Goal: Task Accomplishment & Management: Complete application form

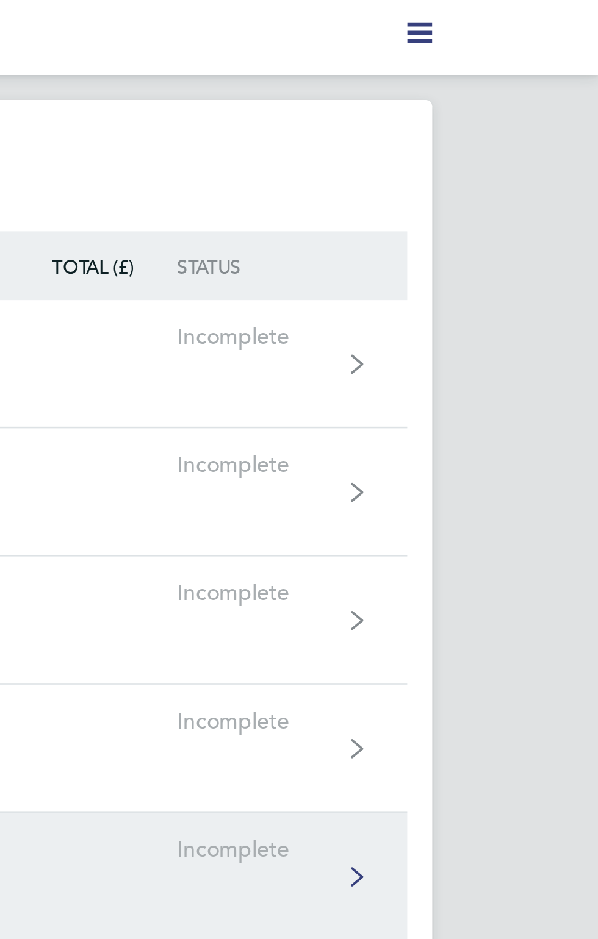
click at [481, 326] on div "Incomplete" at bounding box center [465, 331] width 63 height 10
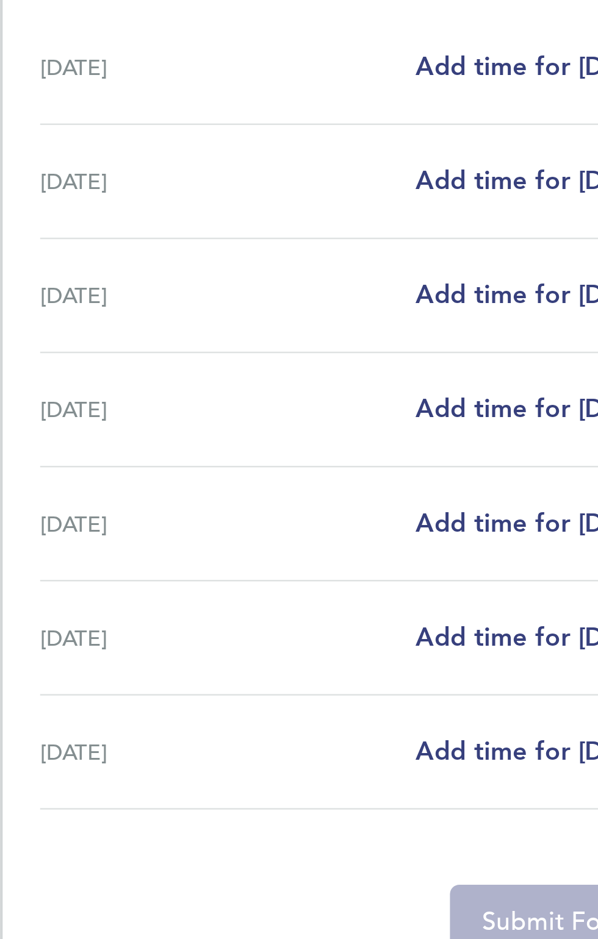
click at [187, 478] on div "[DATE] Add time for [DATE] Add time for [DATE]" at bounding box center [298, 458] width 439 height 45
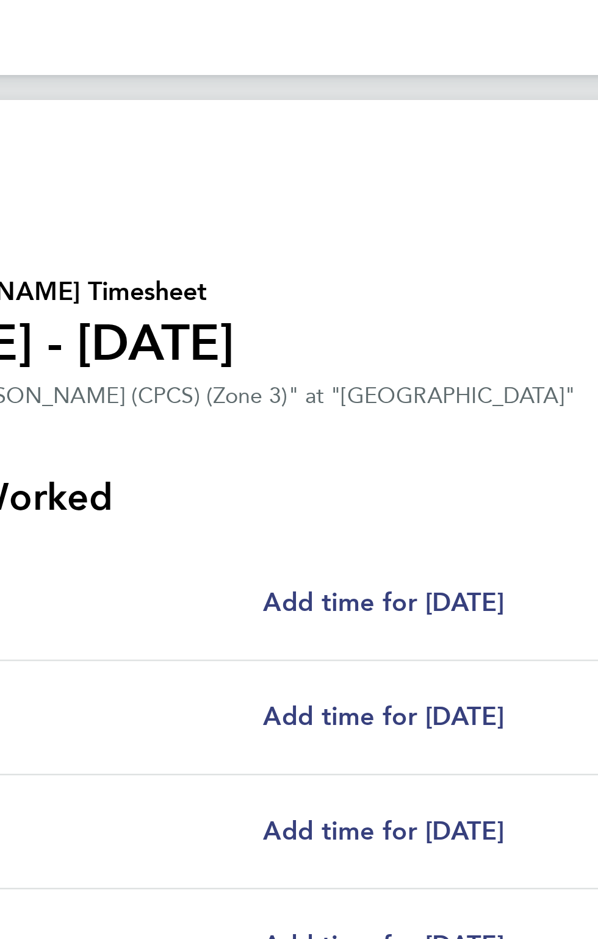
click at [249, 310] on div "[DATE] Add time for [DATE] Add time for [DATE]" at bounding box center [298, 324] width 439 height 45
click at [251, 232] on span "Add time for [DATE]" at bounding box center [273, 235] width 94 height 12
select select "30"
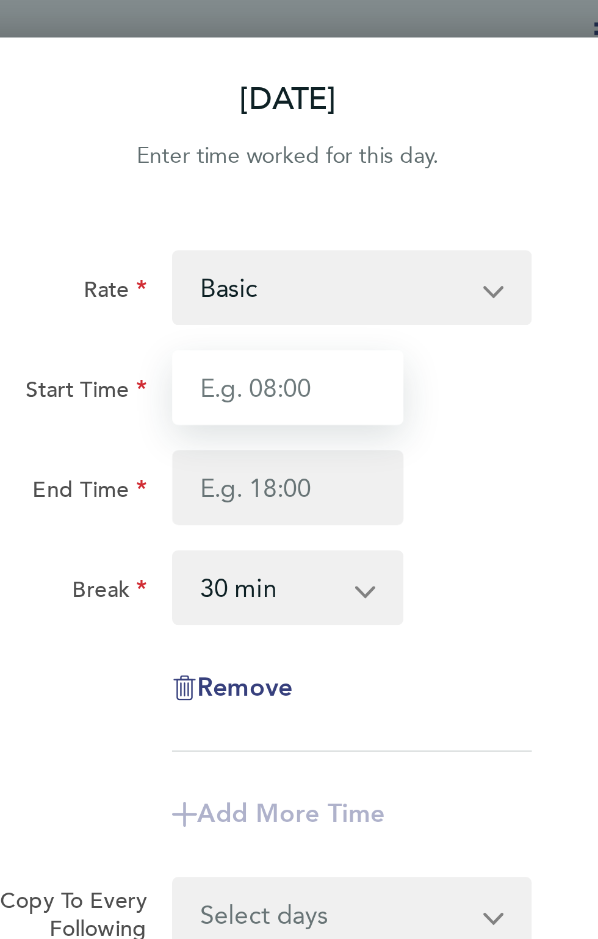
click at [402, 154] on input "Start Time" at bounding box center [404, 151] width 90 height 29
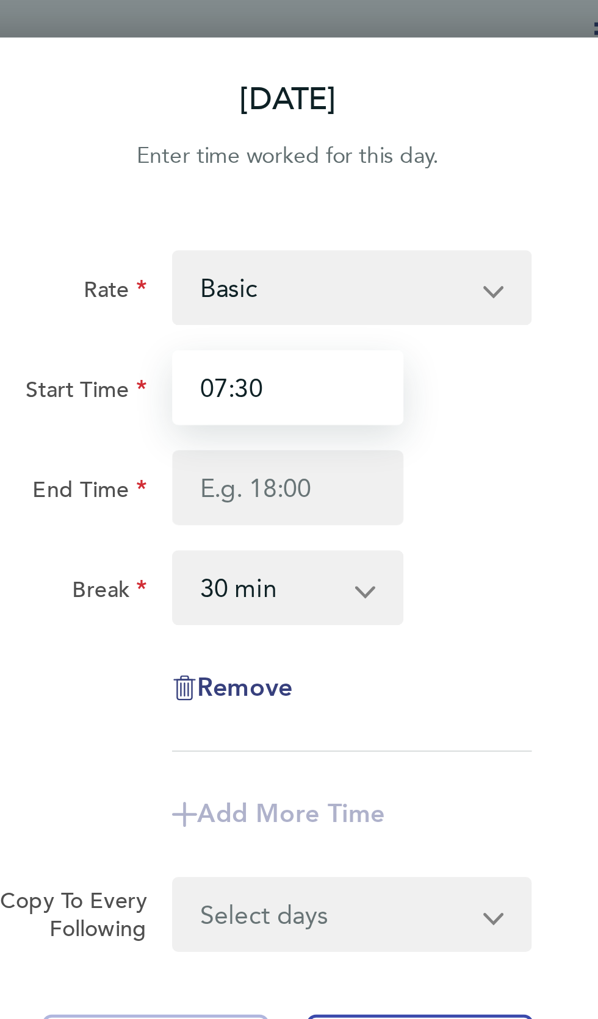
type input "07:30"
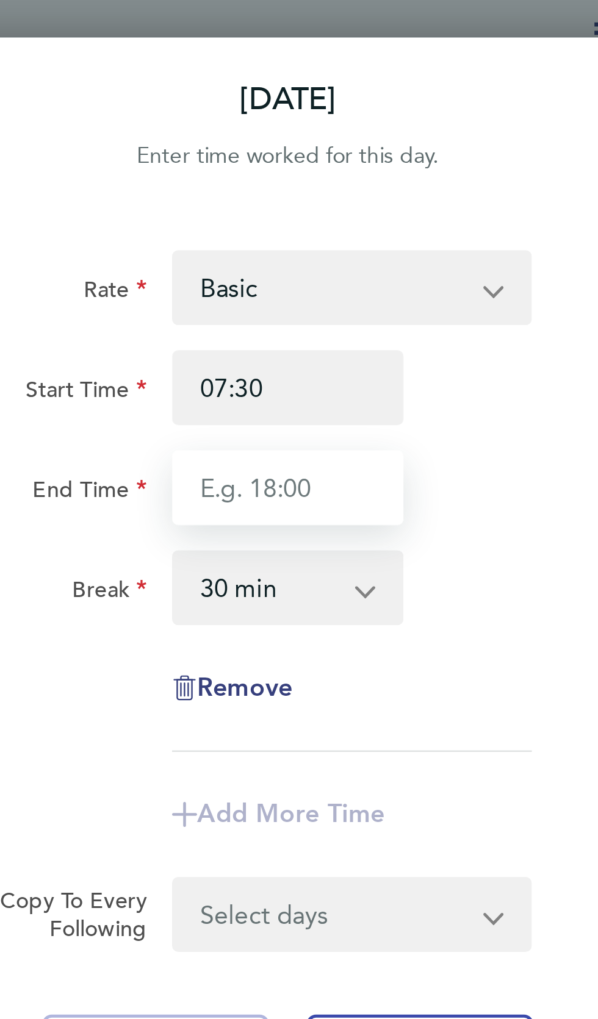
click at [381, 185] on input "End Time" at bounding box center [404, 190] width 90 height 29
type input "17:30"
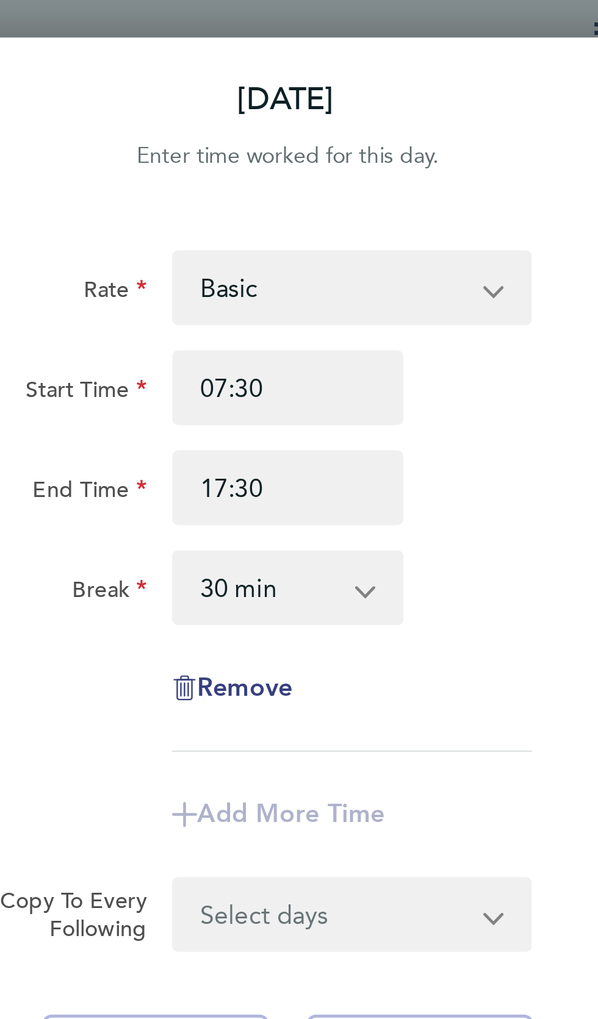
click at [432, 234] on select "0 min 15 min 30 min 45 min 60 min 75 min 90 min" at bounding box center [396, 229] width 73 height 27
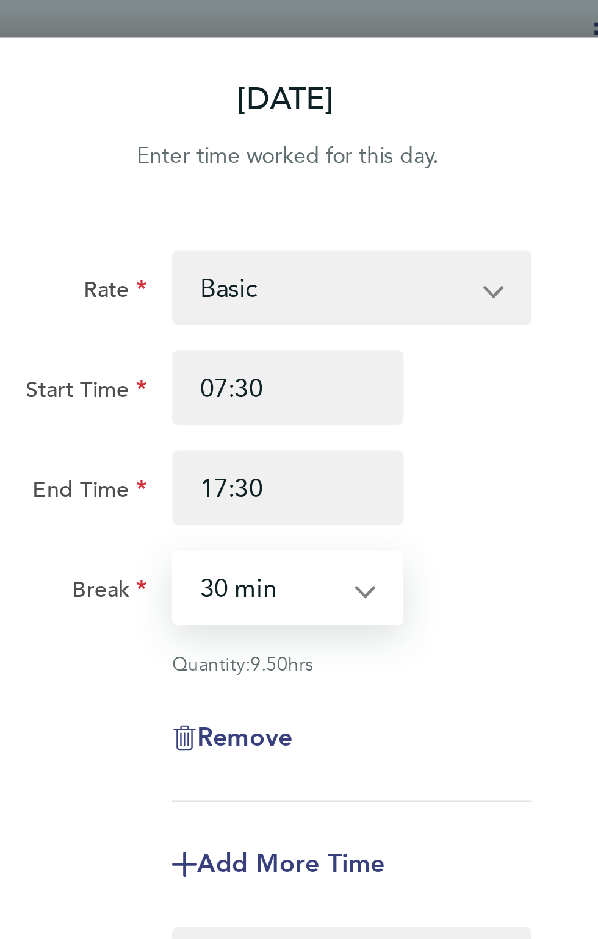
select select "60"
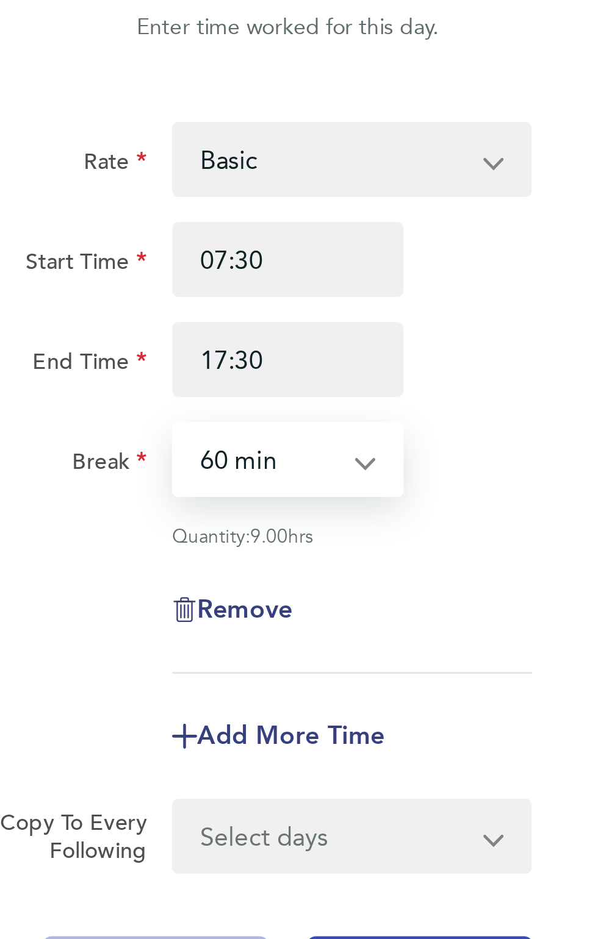
click at [477, 374] on select "Select days Day Weekday (Mon-Fri) Weekend (Sat-Sun) [DATE] [DATE] [DATE] [DATE]…" at bounding box center [422, 376] width 124 height 27
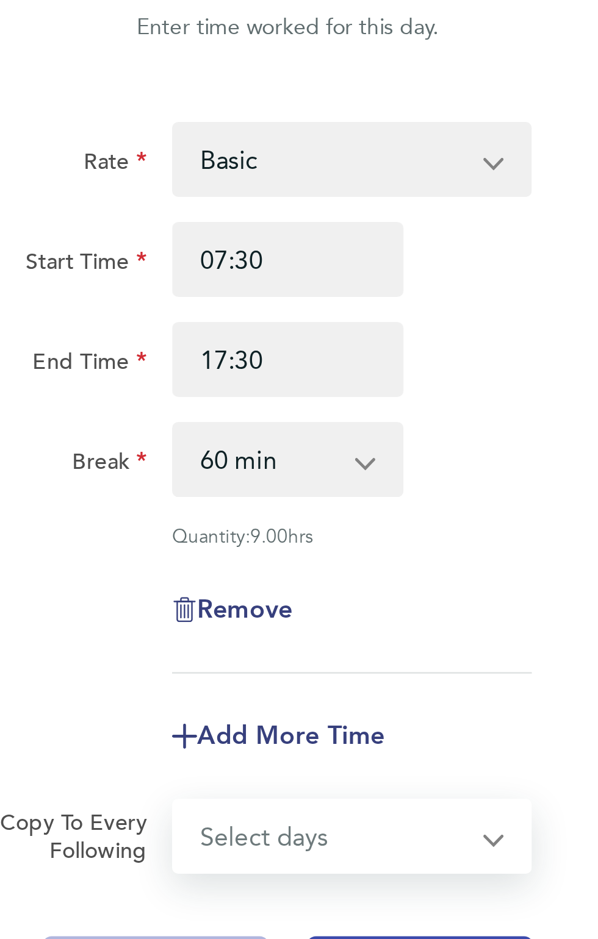
select select "WEEKDAY"
select select "[DATE]"
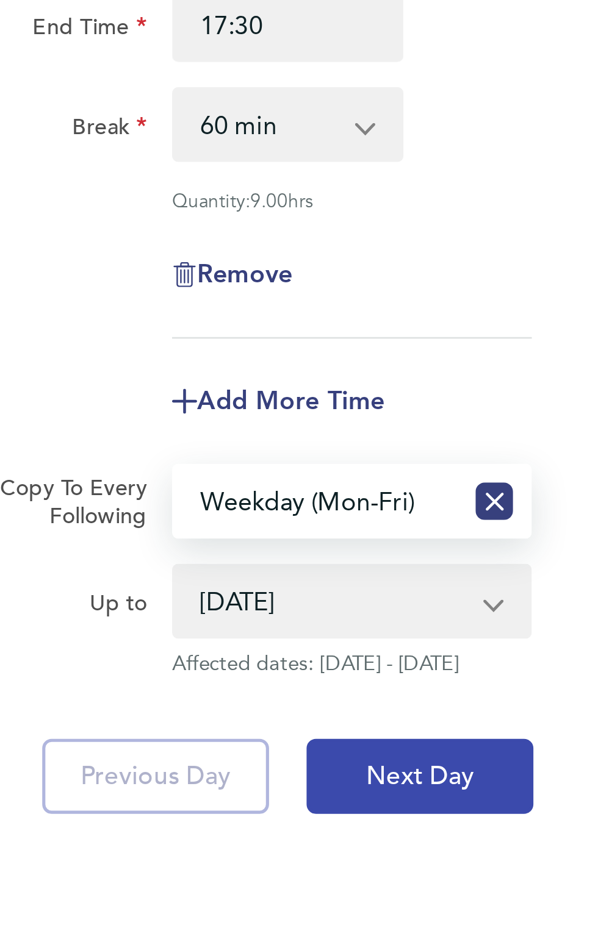
click at [474, 481] on span "Next Day" at bounding box center [455, 484] width 42 height 12
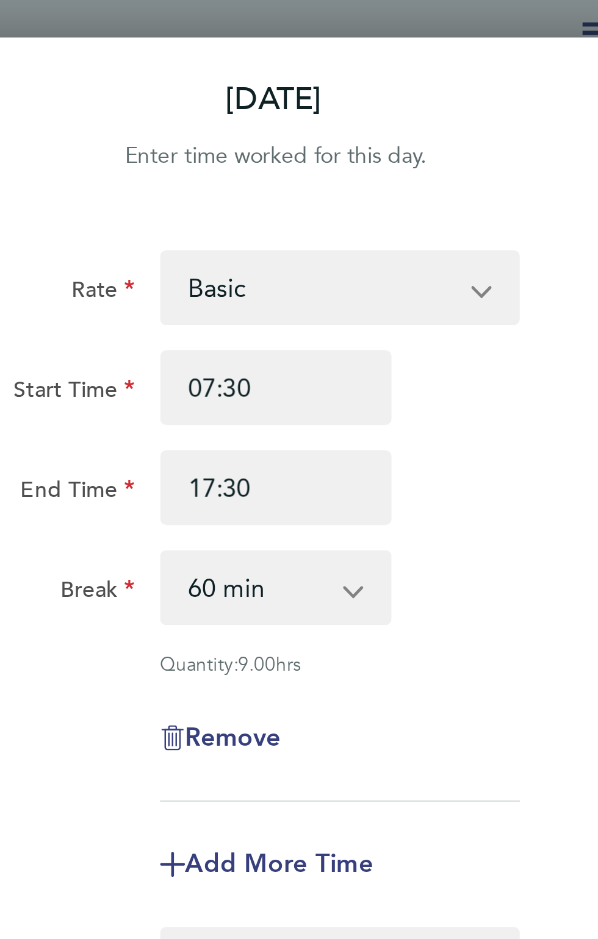
select select "60"
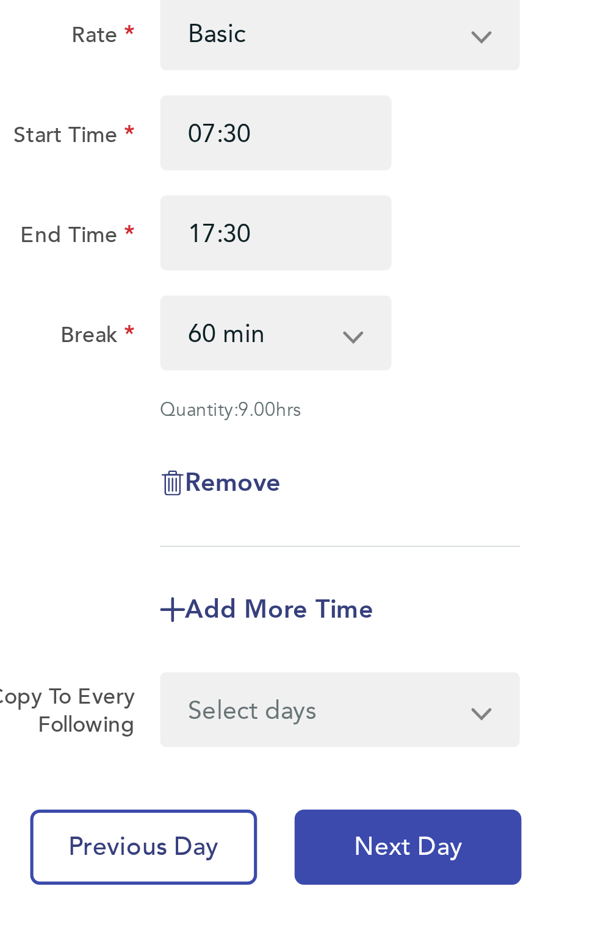
click at [474, 432] on span "Next Day" at bounding box center [455, 430] width 42 height 12
select select "60"
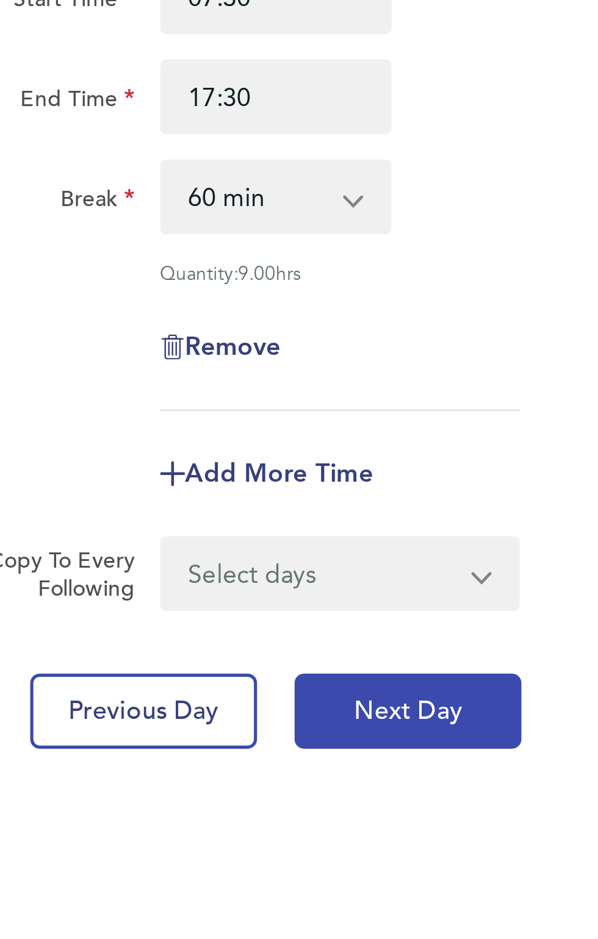
click at [465, 433] on span "Next Day" at bounding box center [455, 430] width 42 height 12
select select "60"
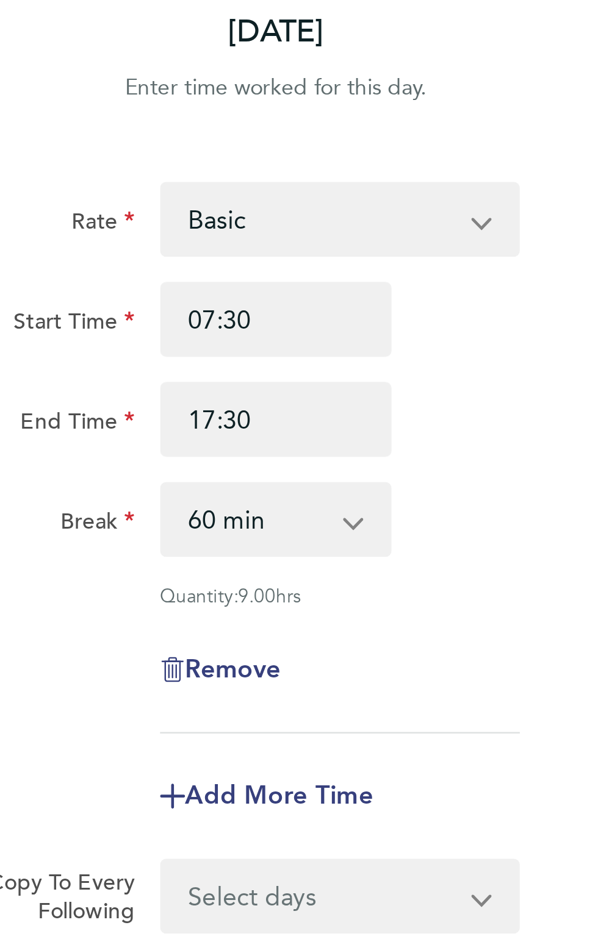
click at [478, 433] on button "Next Day" at bounding box center [455, 429] width 88 height 29
select select "60"
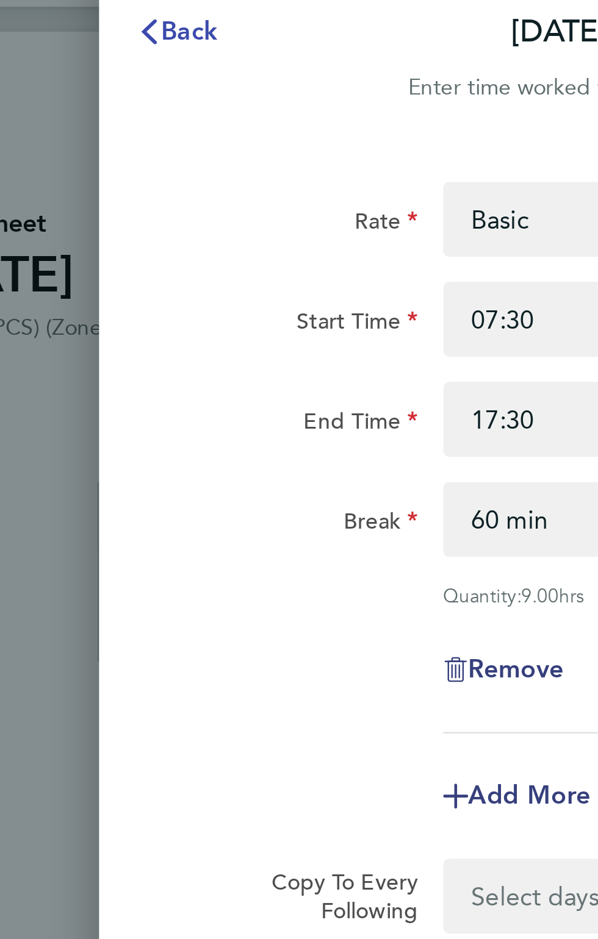
click at [264, 37] on span "Back" at bounding box center [260, 39] width 23 height 12
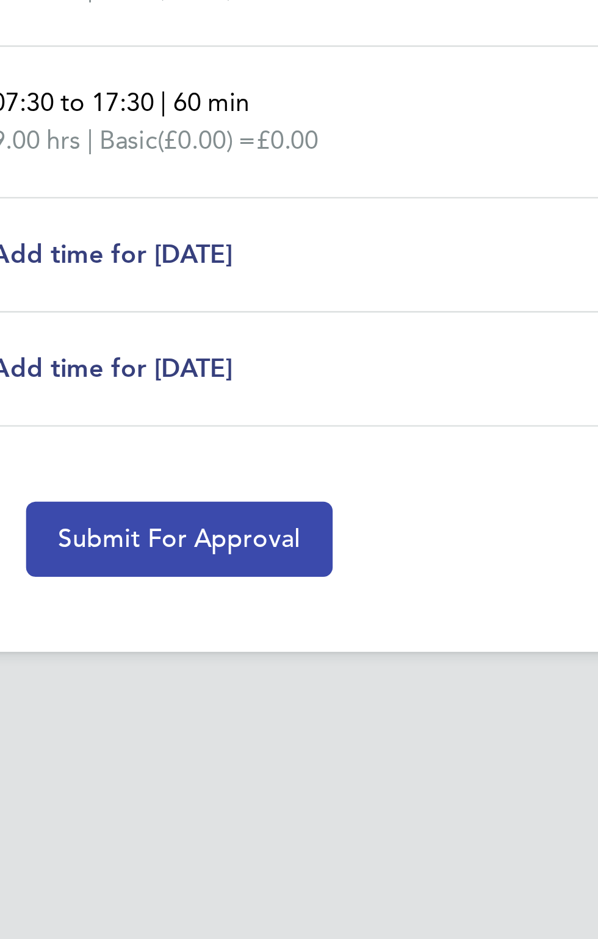
click at [332, 776] on span "Submit For Approval" at bounding box center [298, 773] width 95 height 12
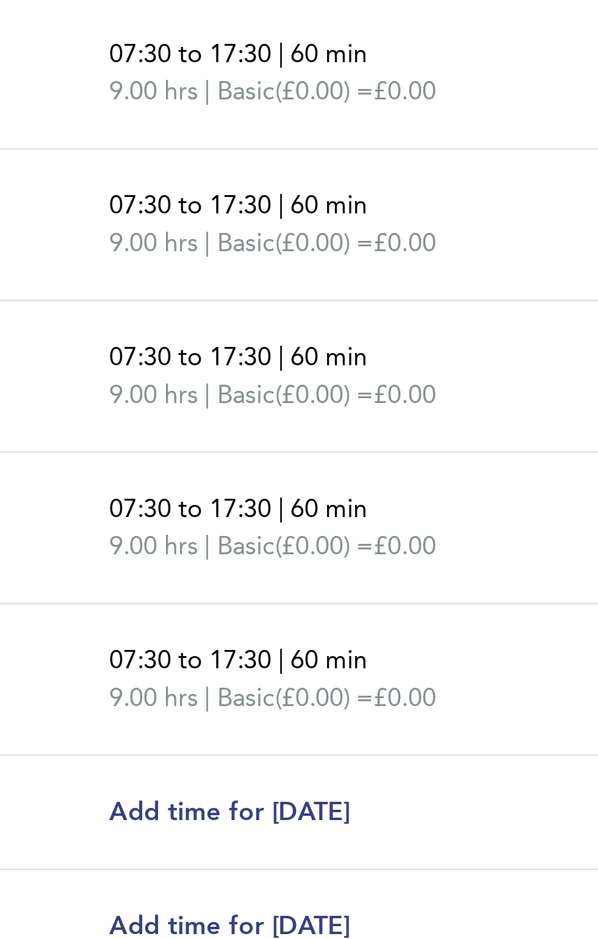
select select "60"
